Goal: Task Accomplishment & Management: Manage account settings

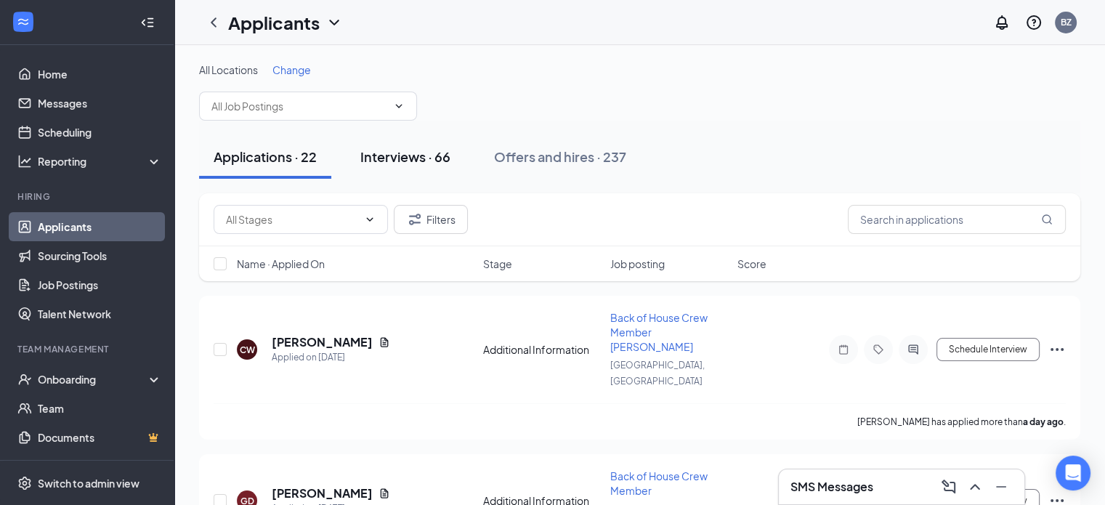
click at [419, 153] on div "Interviews · 66" at bounding box center [405, 156] width 90 height 18
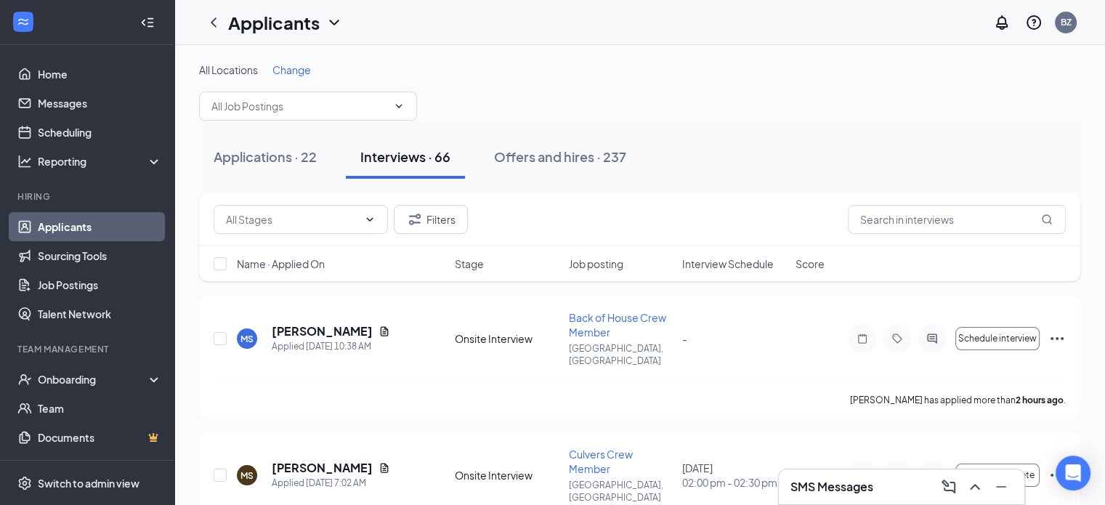
click at [307, 70] on span "Change" at bounding box center [291, 69] width 39 height 13
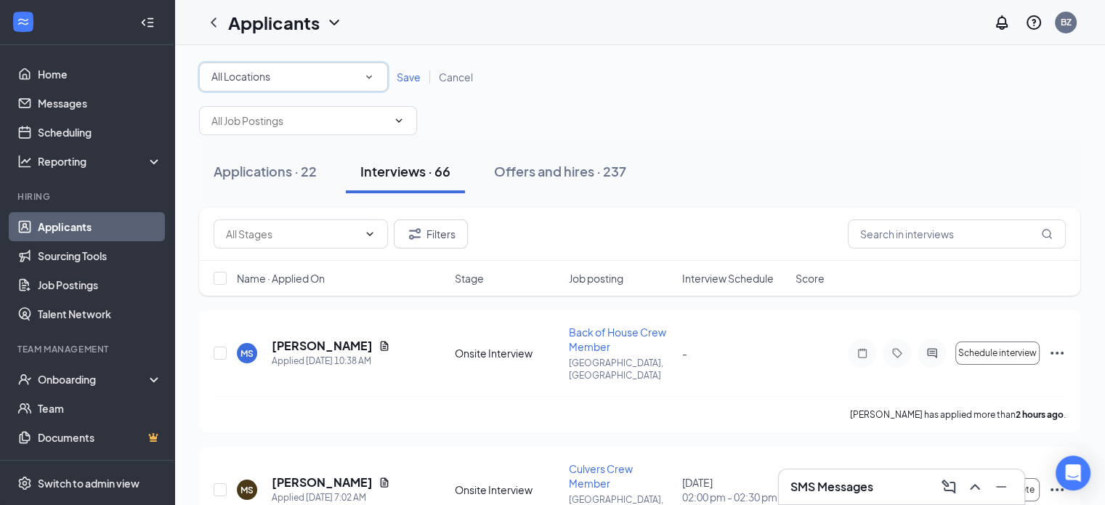
click at [309, 75] on div "All Locations" at bounding box center [293, 76] width 164 height 17
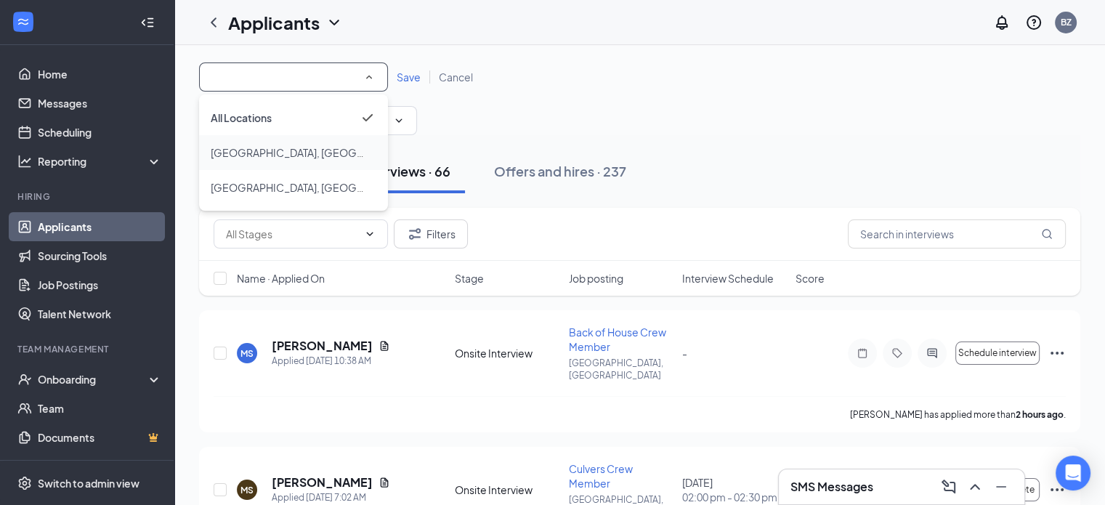
click at [294, 146] on div "[GEOGRAPHIC_DATA], [GEOGRAPHIC_DATA]" at bounding box center [294, 152] width 166 height 17
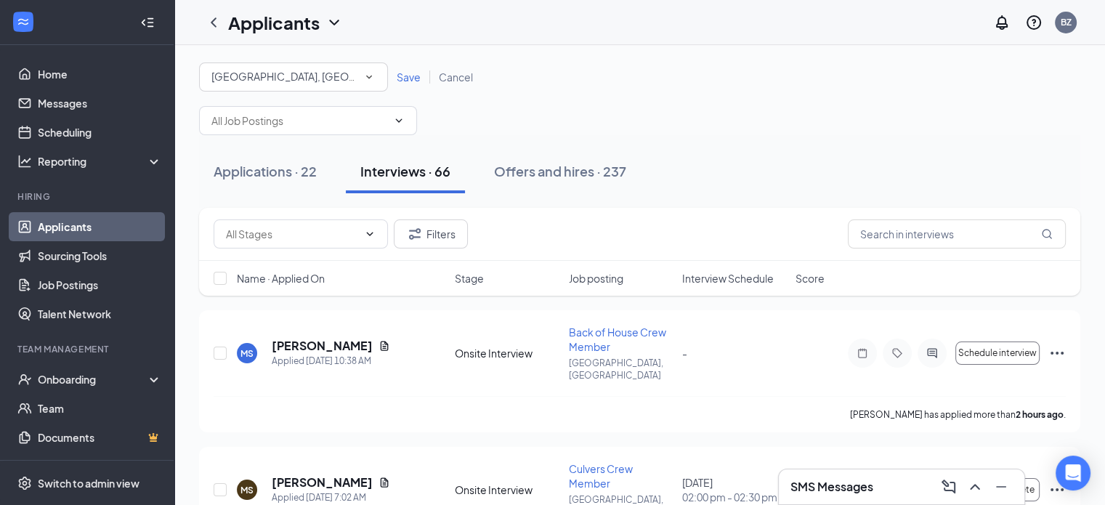
click at [407, 73] on span "Save" at bounding box center [409, 76] width 24 height 13
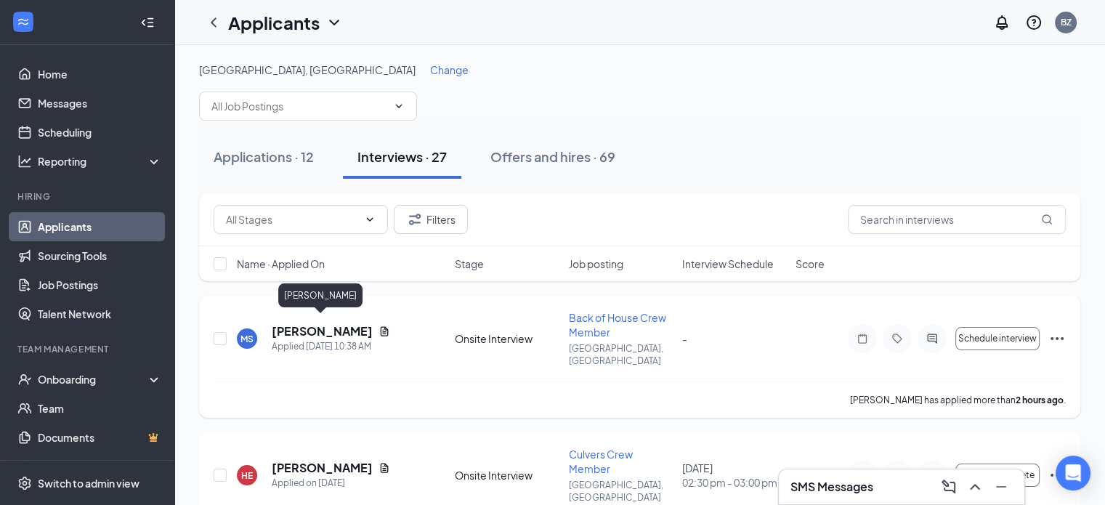
click at [325, 323] on h5 "[PERSON_NAME]" at bounding box center [322, 331] width 101 height 16
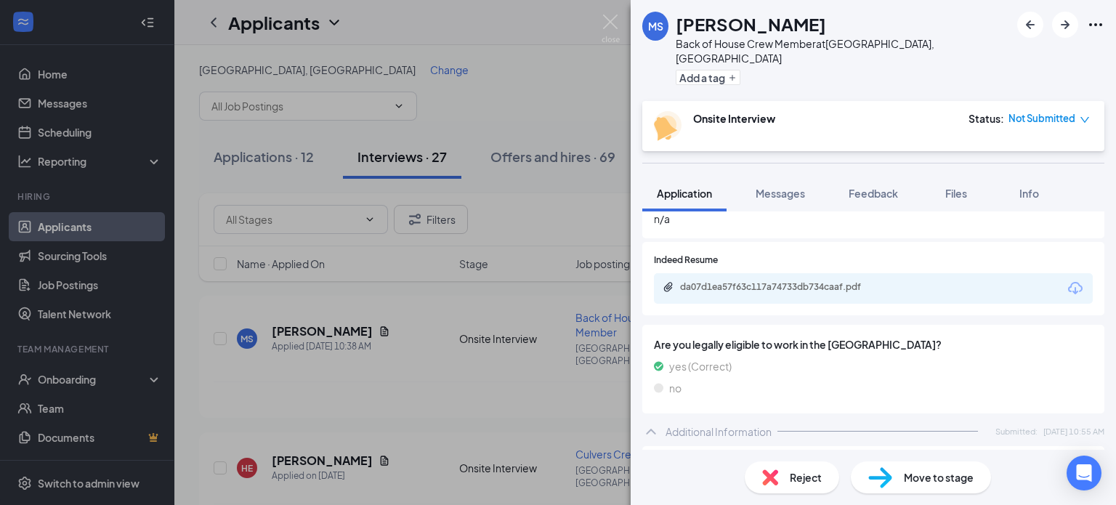
scroll to position [355, 0]
click at [1067, 283] on icon "Download" at bounding box center [1075, 291] width 17 height 17
